Goal: Obtain resource: Download file/media

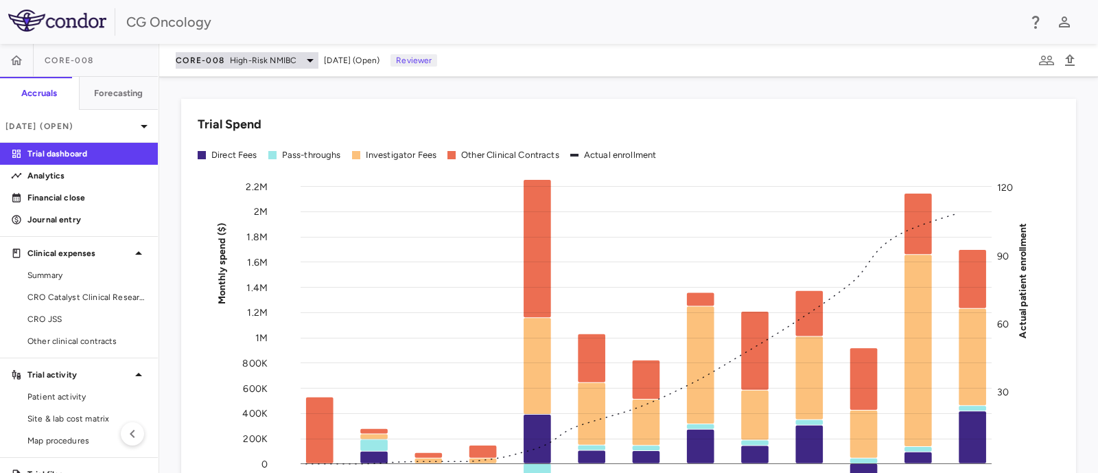
click at [198, 58] on span "CORE-008" at bounding box center [200, 60] width 49 height 11
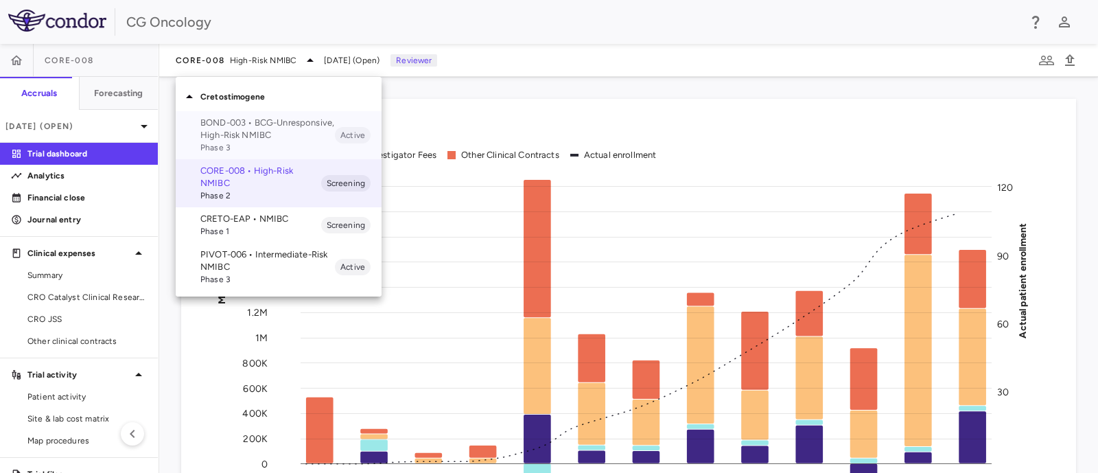
click at [209, 121] on p "BOND-003 • BCG-Unresponsive, High-Risk NMIBC" at bounding box center [267, 129] width 135 height 25
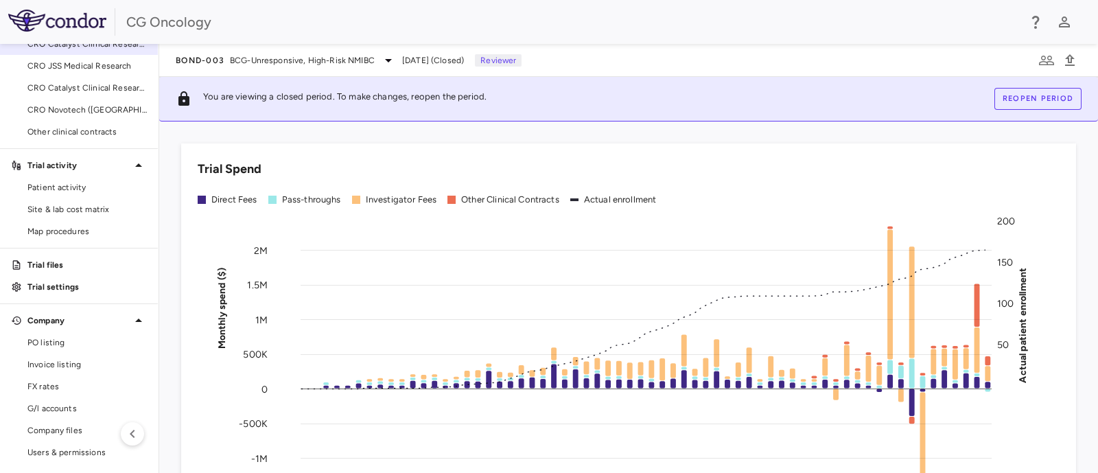
scroll to position [254, 0]
click at [115, 207] on span "Site & lab cost matrix" at bounding box center [86, 208] width 119 height 12
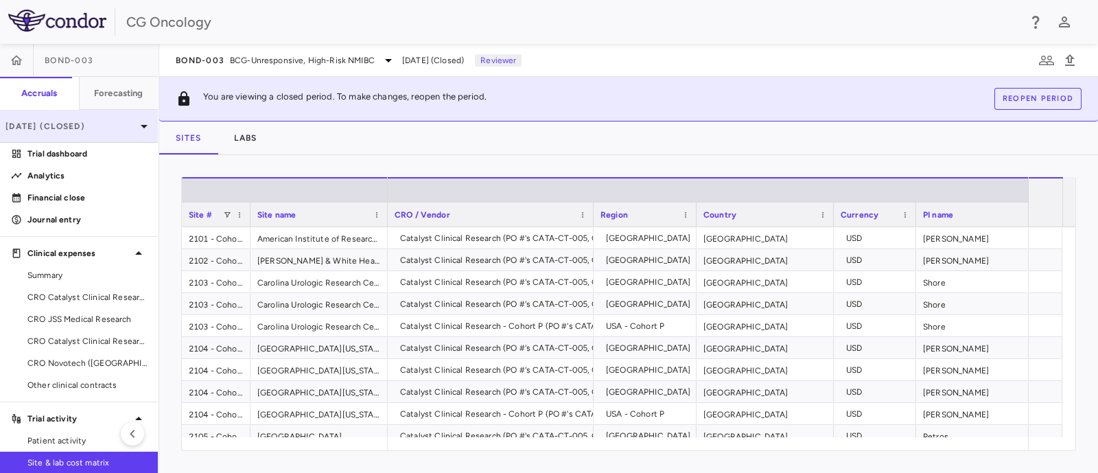
click at [84, 128] on p "Jul 2025 (Closed)" at bounding box center [70, 126] width 130 height 12
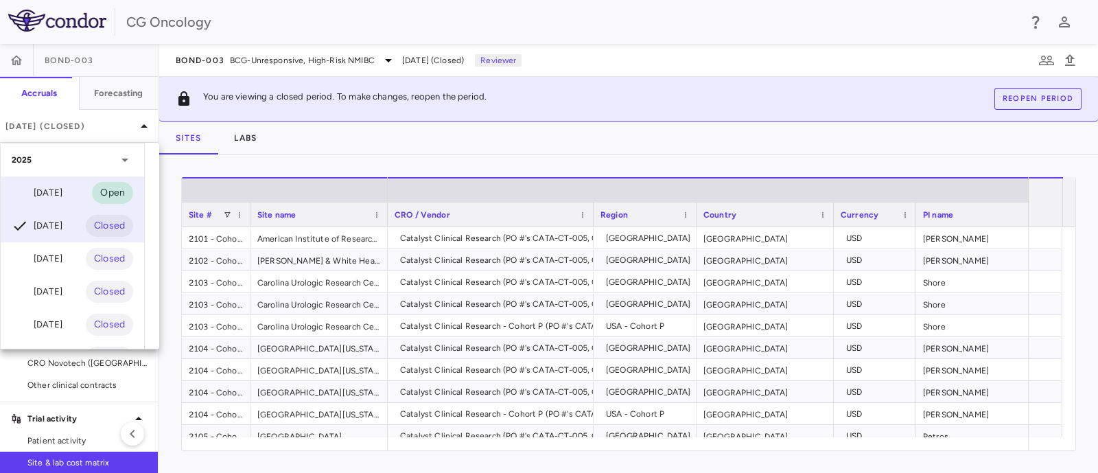
click at [76, 194] on div "Aug 2025 Open" at bounding box center [72, 192] width 143 height 33
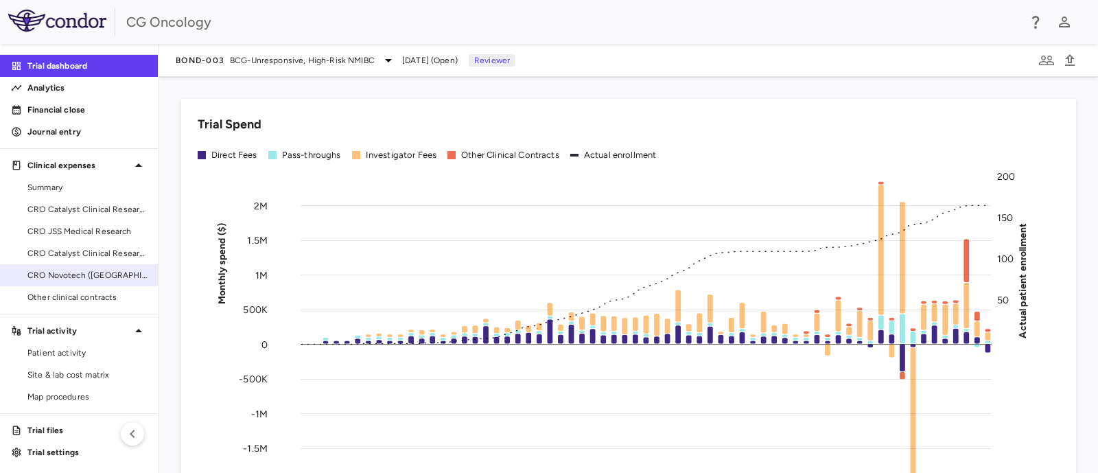
scroll to position [89, 0]
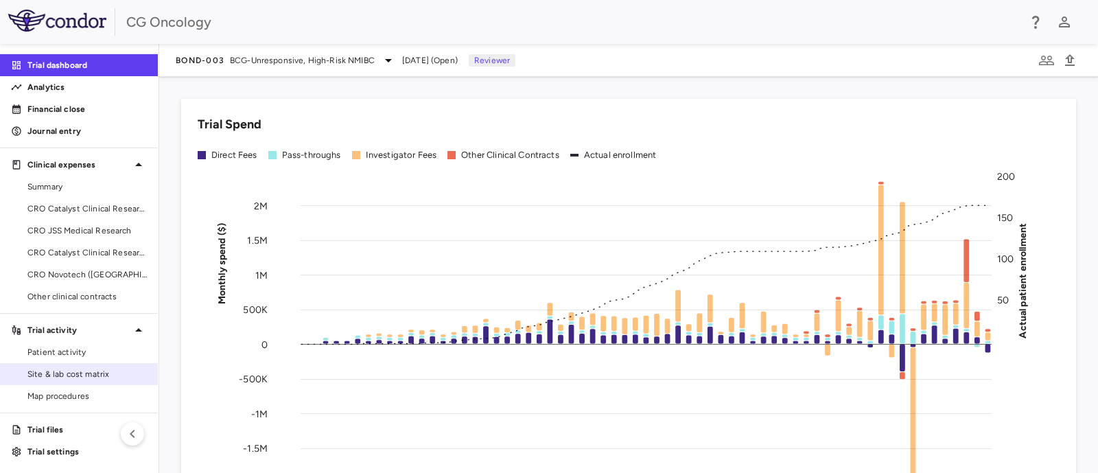
click at [69, 371] on span "Site & lab cost matrix" at bounding box center [86, 374] width 119 height 12
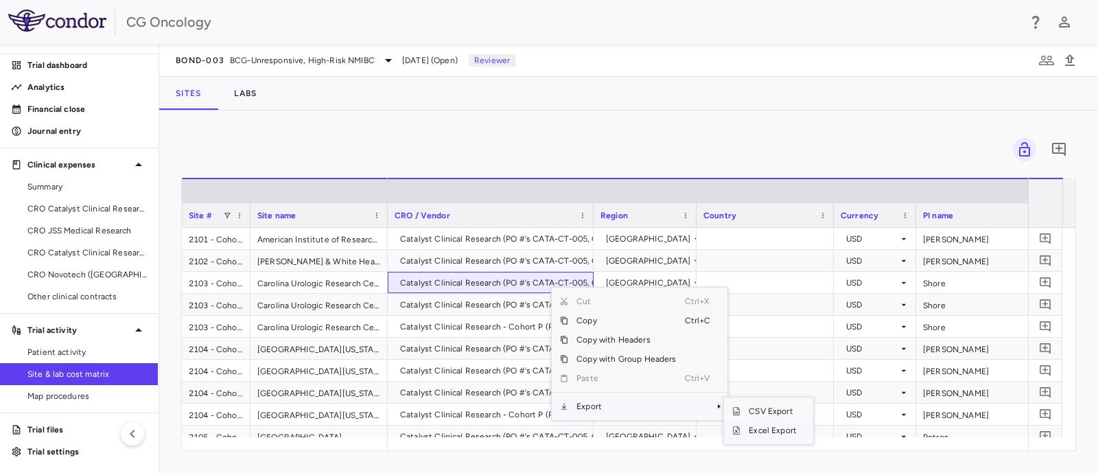
click at [748, 430] on span "Excel Export" at bounding box center [773, 430] width 65 height 19
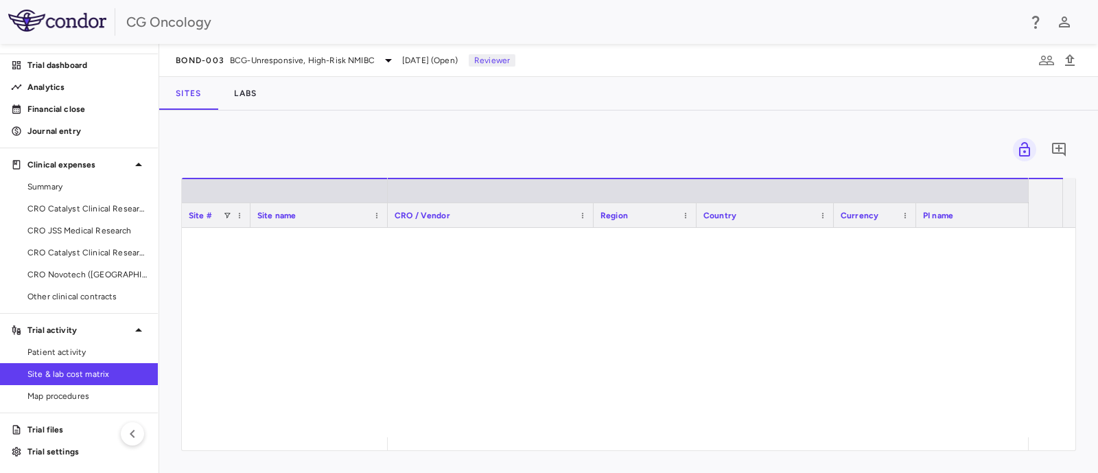
scroll to position [3195, 0]
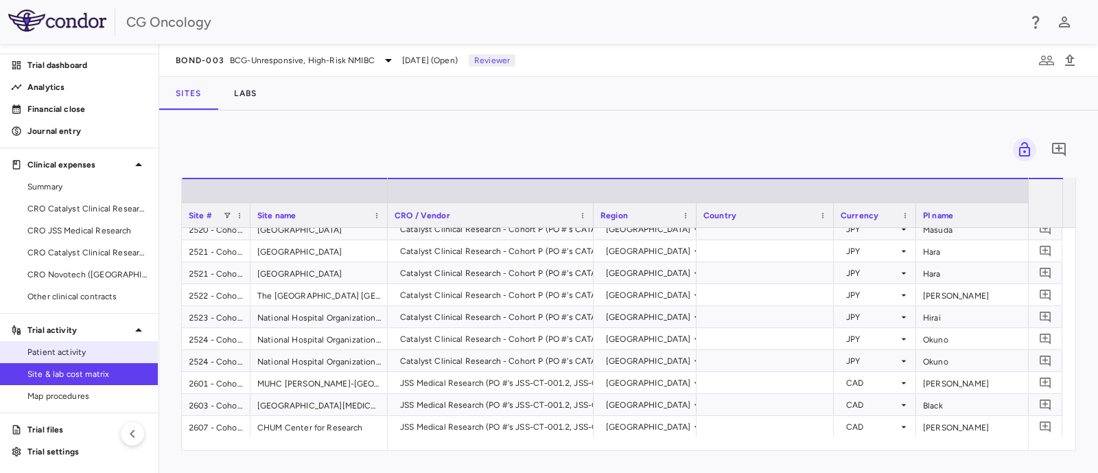
click at [74, 354] on span "Patient activity" at bounding box center [86, 352] width 119 height 12
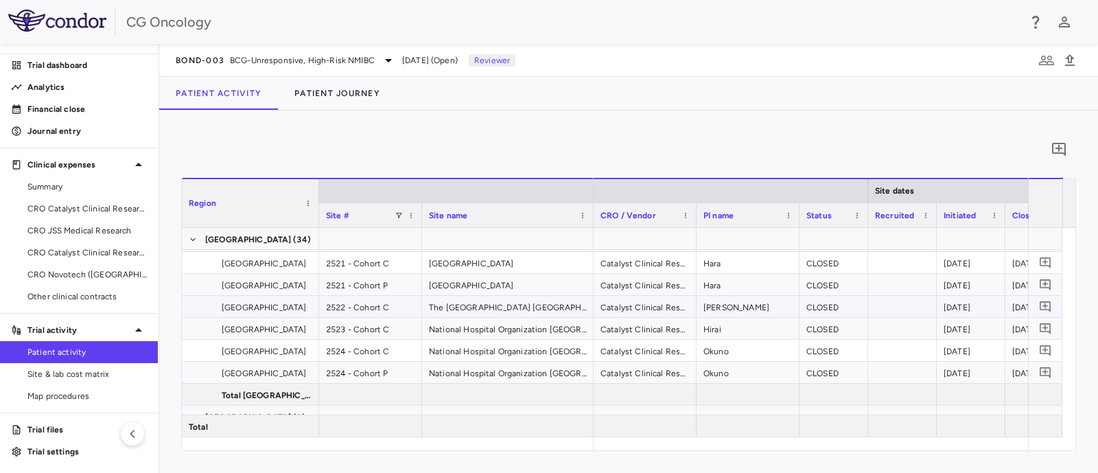
scroll to position [2936, 0]
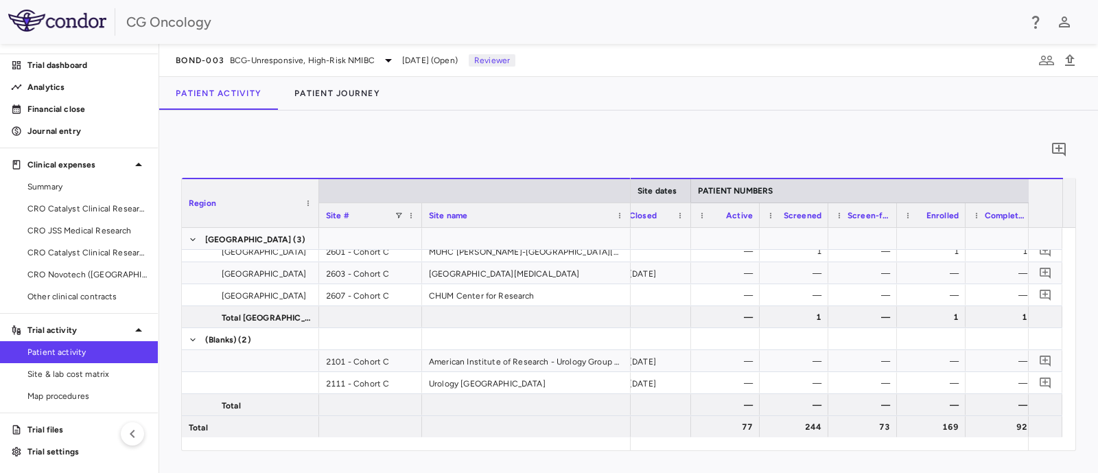
drag, startPoint x: 590, startPoint y: 216, endPoint x: 627, endPoint y: 231, distance: 40.3
click at [627, 231] on div "Region Site # Site name Site dates PATIENT NUMBERS COHORT C (COHORT C) 2" at bounding box center [629, 314] width 894 height 273
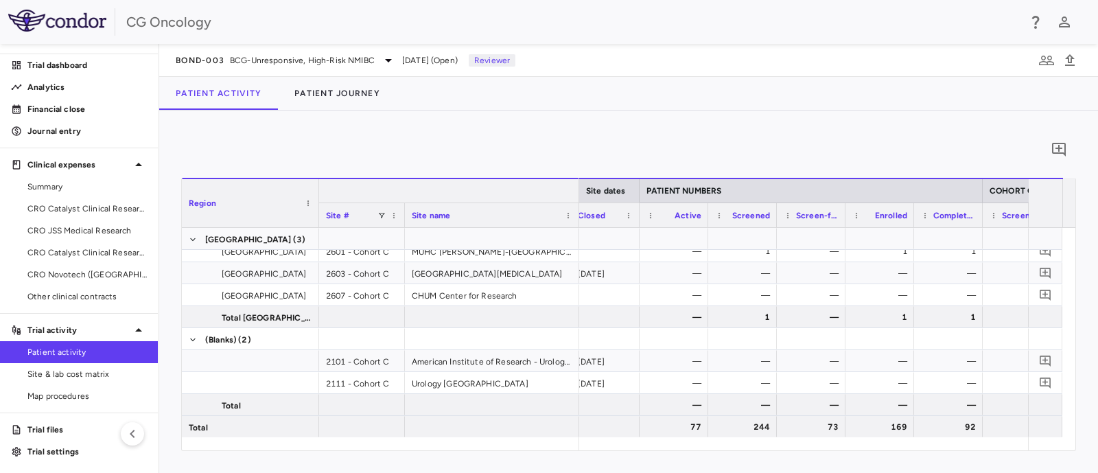
drag, startPoint x: 627, startPoint y: 193, endPoint x: 575, endPoint y: 192, distance: 52.2
click at [576, 192] on div at bounding box center [578, 190] width 5 height 23
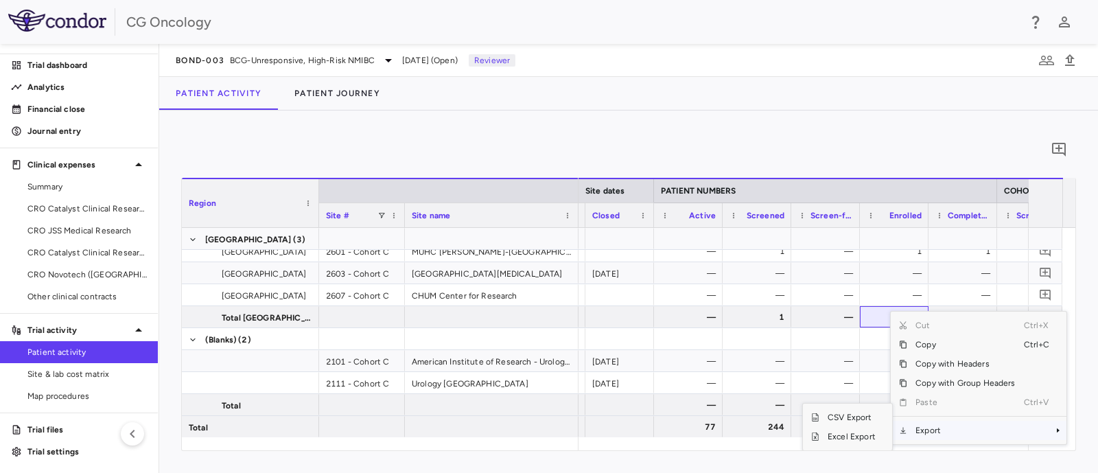
click at [932, 432] on span "Export" at bounding box center [965, 430] width 116 height 19
click at [851, 439] on span "Excel Export" at bounding box center [852, 436] width 65 height 19
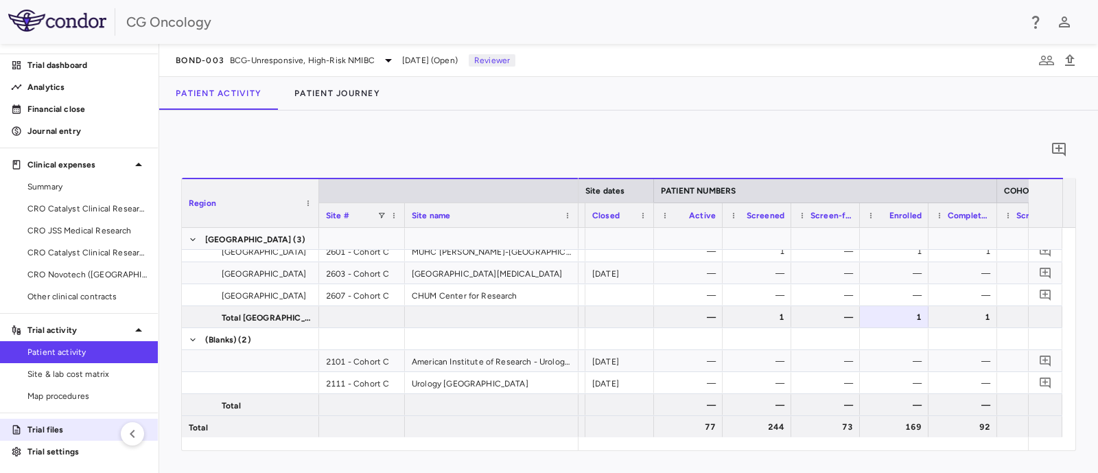
click at [76, 432] on p "Trial files" at bounding box center [86, 430] width 119 height 12
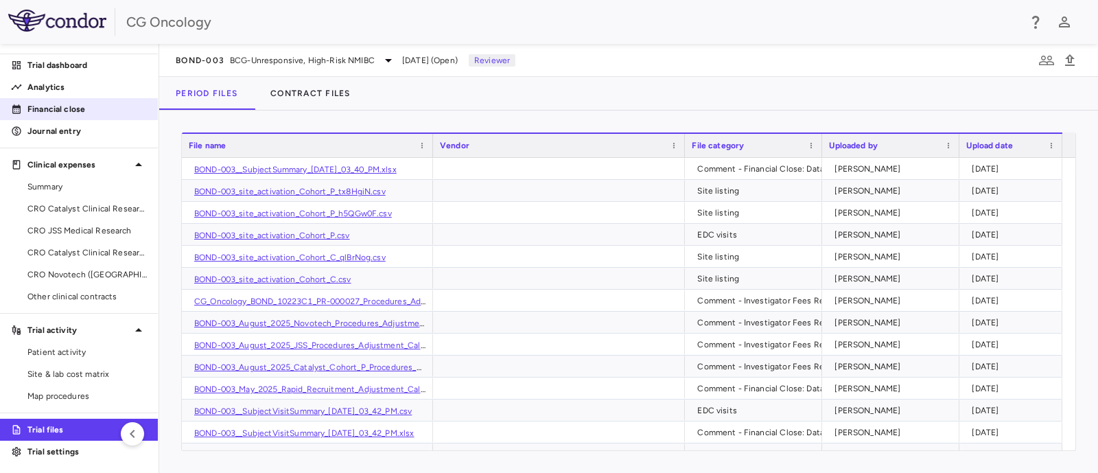
click at [96, 100] on link "Financial close" at bounding box center [79, 109] width 158 height 21
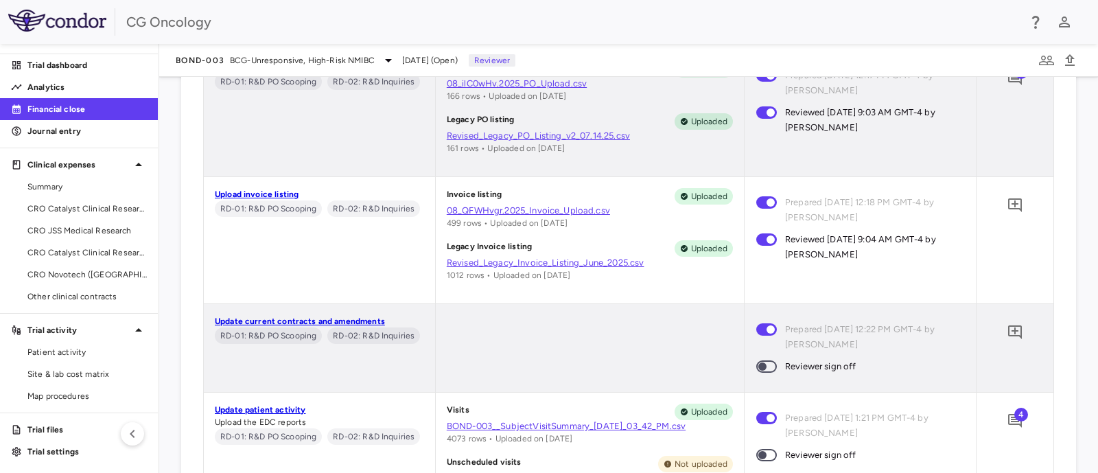
scroll to position [772, 0]
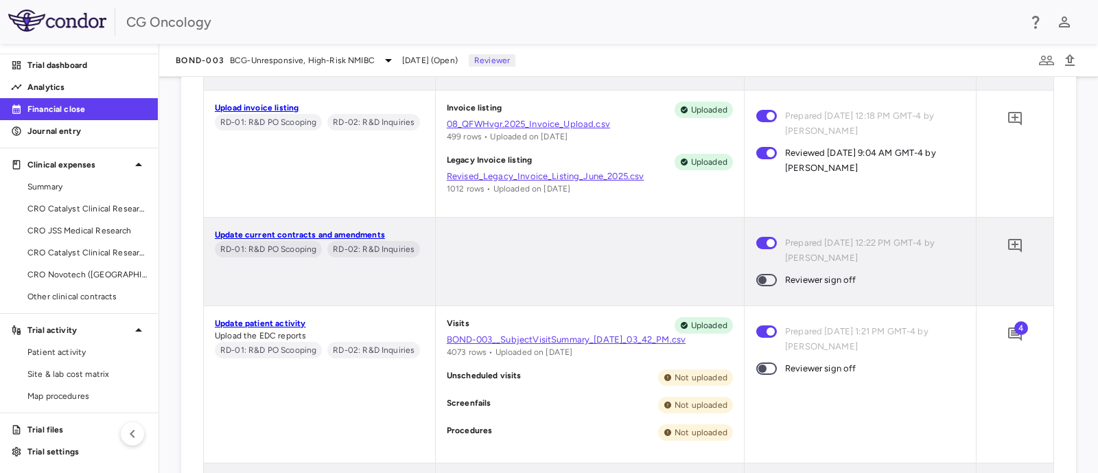
click at [763, 276] on span at bounding box center [766, 280] width 21 height 12
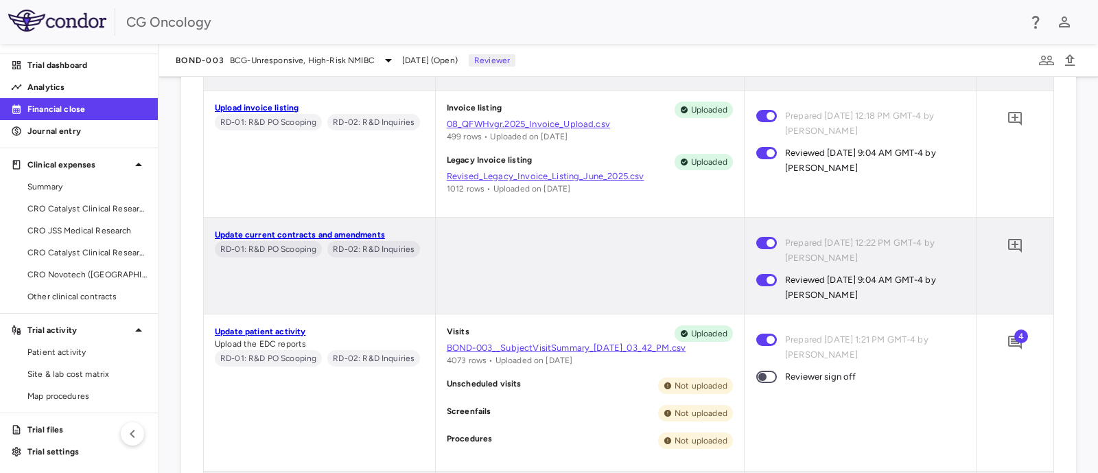
click at [514, 346] on link "BOND-003__SubjectVisitSummary_02-Sep-2025_03_42_PM.csv" at bounding box center [590, 348] width 286 height 12
click at [535, 350] on link "BOND-003__SubjectVisitSummary_02-Sep-2025_03_42_PM.csv" at bounding box center [590, 348] width 286 height 12
